Goal: Transaction & Acquisition: Purchase product/service

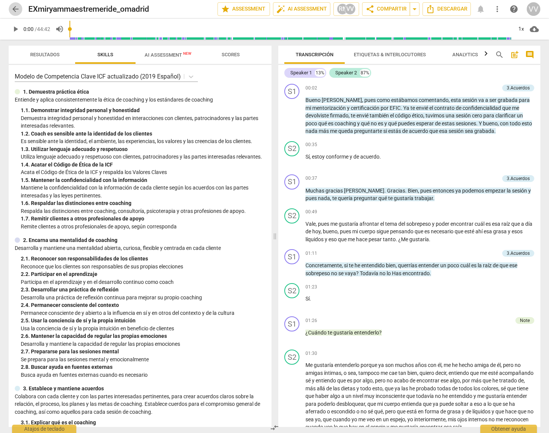
click at [15, 8] on span "arrow_back" at bounding box center [15, 9] width 9 height 9
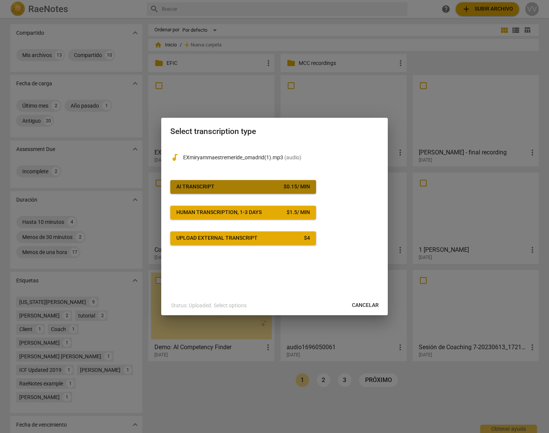
click at [286, 185] on div "$ 0.15 / min" at bounding box center [297, 187] width 26 height 8
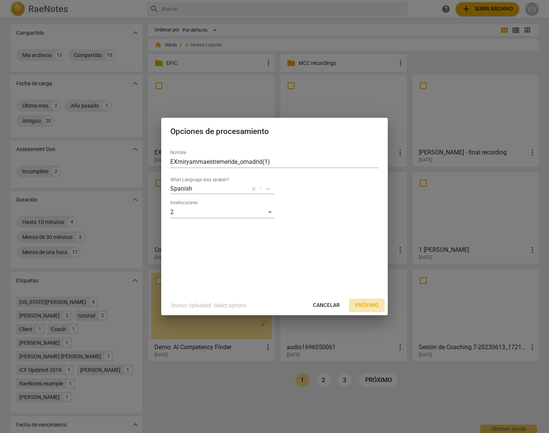
click at [372, 305] on span "Próximo" at bounding box center [367, 306] width 24 height 8
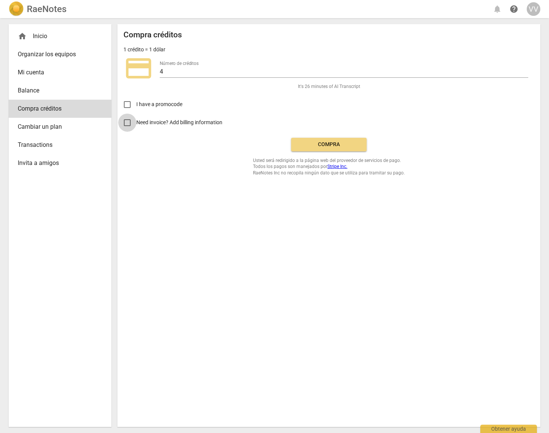
click at [128, 123] on input "Need invoice? Add billing information" at bounding box center [127, 123] width 18 height 18
checkbox input "true"
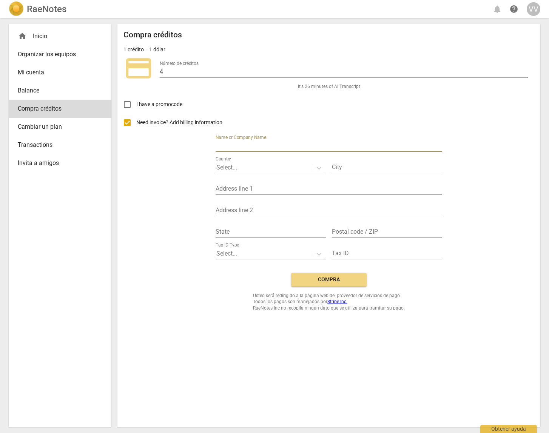
click at [227, 145] on input "text" at bounding box center [329, 146] width 227 height 11
type input "Vircoach center, slu"
type input "San Lorenzo de El Escorial"
type input "Calle Monte del Fraile 3,"
type input "Piso 3F"
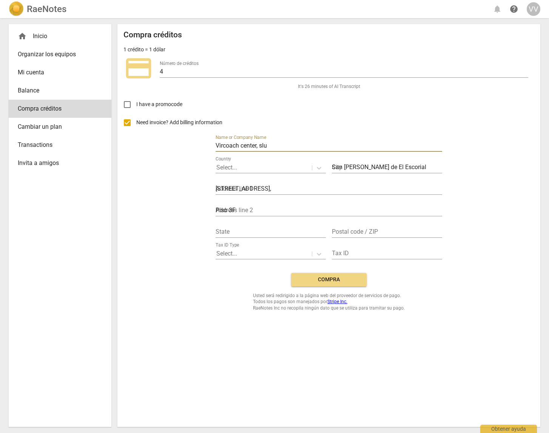
type input "MADRID"
type input "28200"
drag, startPoint x: 224, startPoint y: 145, endPoint x: 255, endPoint y: 147, distance: 31.0
click at [255, 147] on input "Vircoach center, slu" at bounding box center [329, 146] width 227 height 11
click at [272, 147] on input "Vircoach center, slu" at bounding box center [329, 146] width 227 height 11
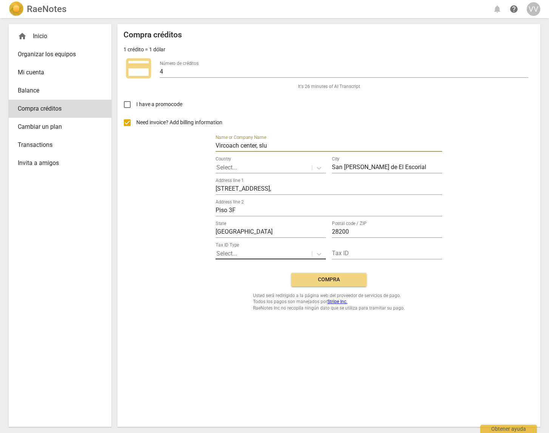
click at [240, 252] on div at bounding box center [263, 254] width 95 height 9
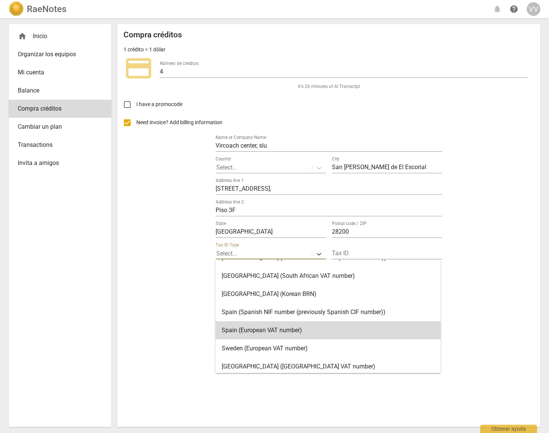
scroll to position [1354, 0]
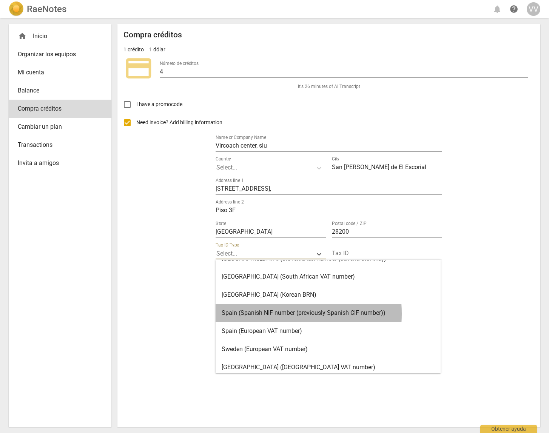
click at [251, 314] on div "Spain (Spanish NIF number (previously Spanish CIF number))" at bounding box center [328, 313] width 225 height 18
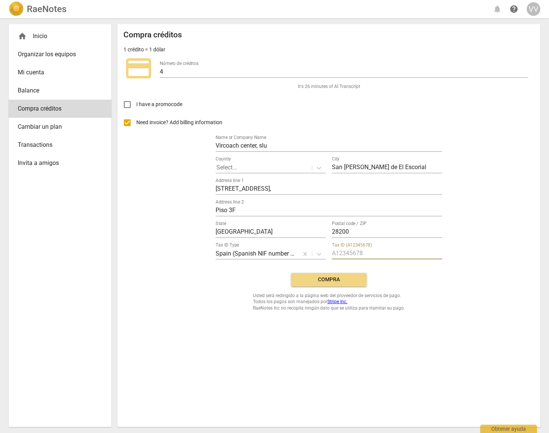
click at [345, 252] on input "text" at bounding box center [387, 254] width 110 height 11
type input "B84127000"
click at [324, 280] on span "Compra" at bounding box center [328, 280] width 63 height 8
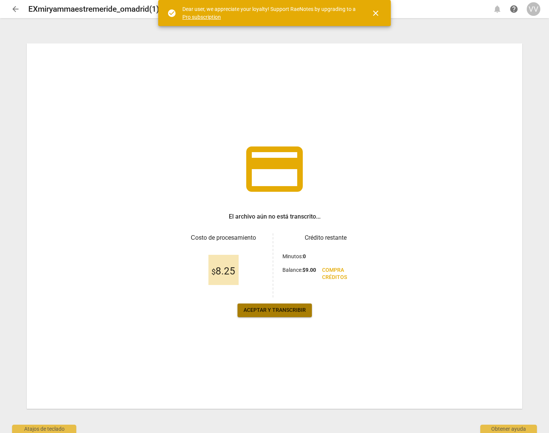
click at [278, 311] on span "Aceptar y transcribir" at bounding box center [275, 311] width 62 height 8
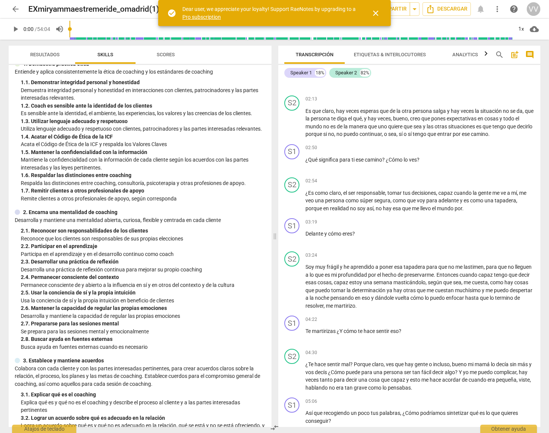
scroll to position [292, 0]
